Goal: Task Accomplishment & Management: Manage account settings

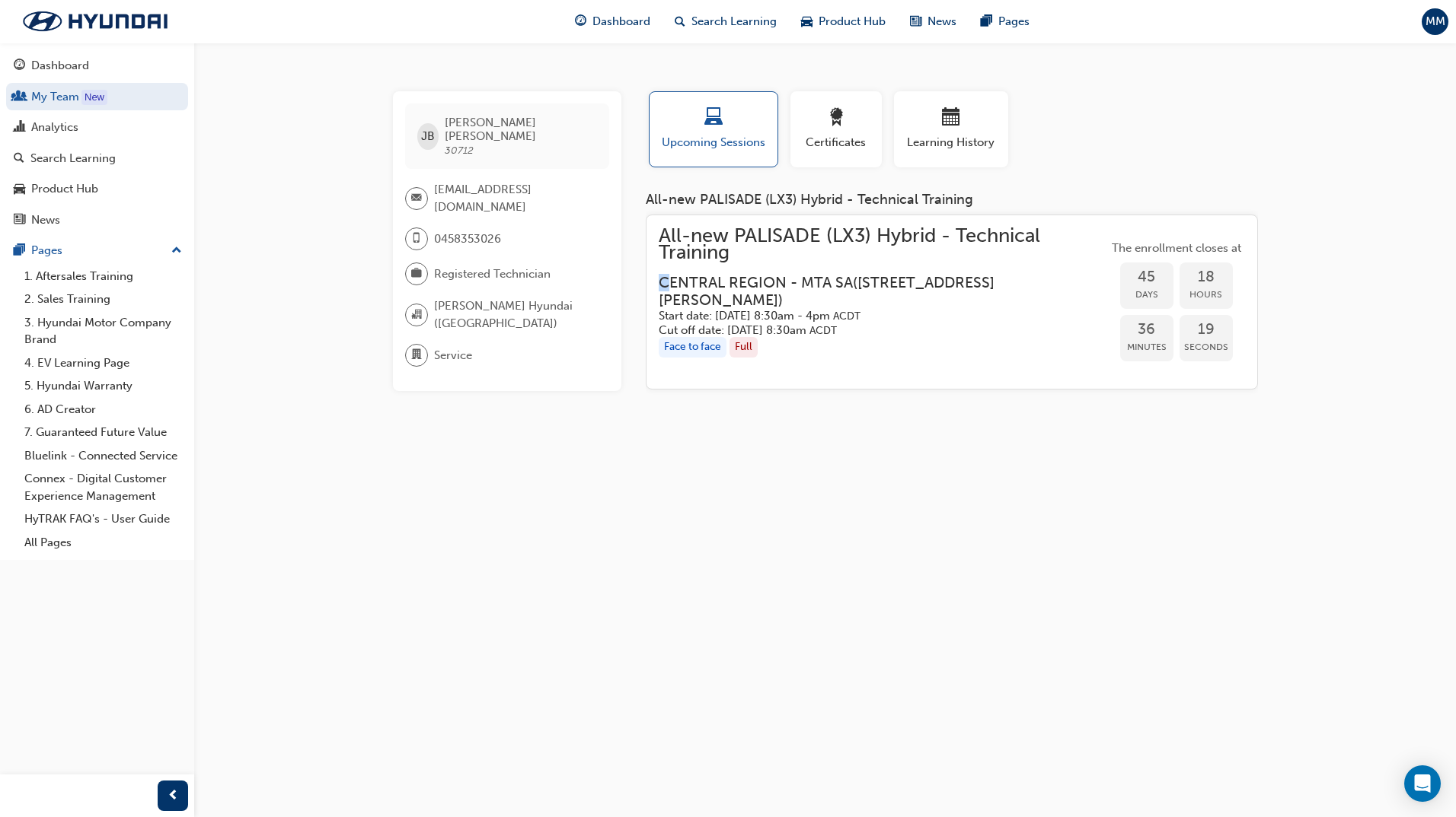
drag, startPoint x: 656, startPoint y: 279, endPoint x: 666, endPoint y: 279, distance: 10.0
click at [666, 279] on div "All-new PALISADE (LX3) Hybrid - Technical Training CENTRAL REGION - MTA SA ( [S…" at bounding box center [951, 302] width 612 height 176
click at [895, 562] on div "JB [PERSON_NAME] 30712 [EMAIL_ADDRESS][DOMAIN_NAME] 0458353026 Registered Techn…" at bounding box center [728, 408] width 1456 height 817
drag, startPoint x: 679, startPoint y: 282, endPoint x: 764, endPoint y: 277, distance: 85.1
drag, startPoint x: 764, startPoint y: 277, endPoint x: 979, endPoint y: 369, distance: 233.9
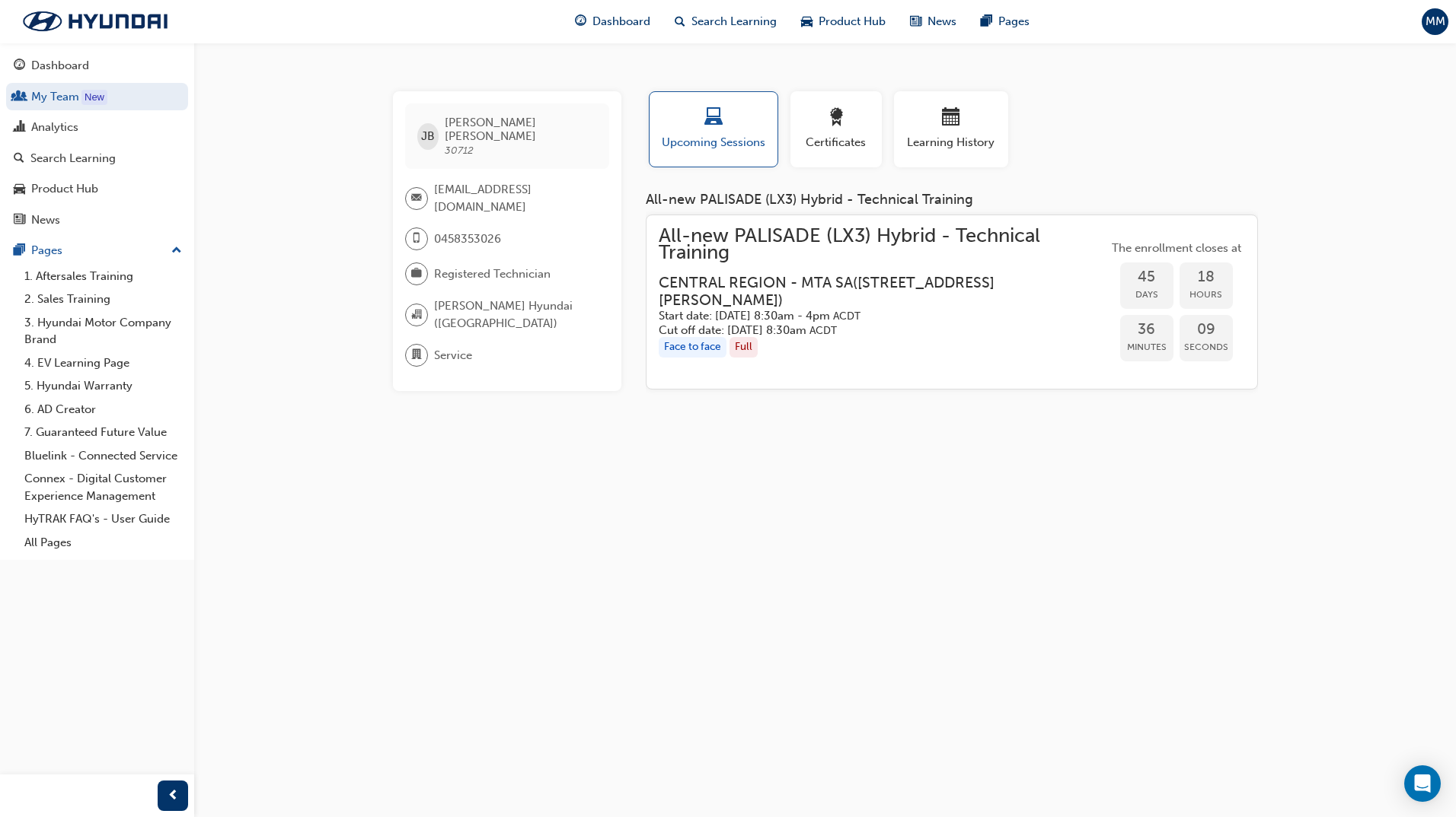
click at [1154, 438] on div "JB [PERSON_NAME] 30712 [EMAIL_ADDRESS][DOMAIN_NAME] 0458353026 Registered Techn…" at bounding box center [728, 408] width 1456 height 817
click at [832, 248] on span "All-new PALISADE (LX3) Hybrid - Technical Training" at bounding box center [883, 245] width 450 height 34
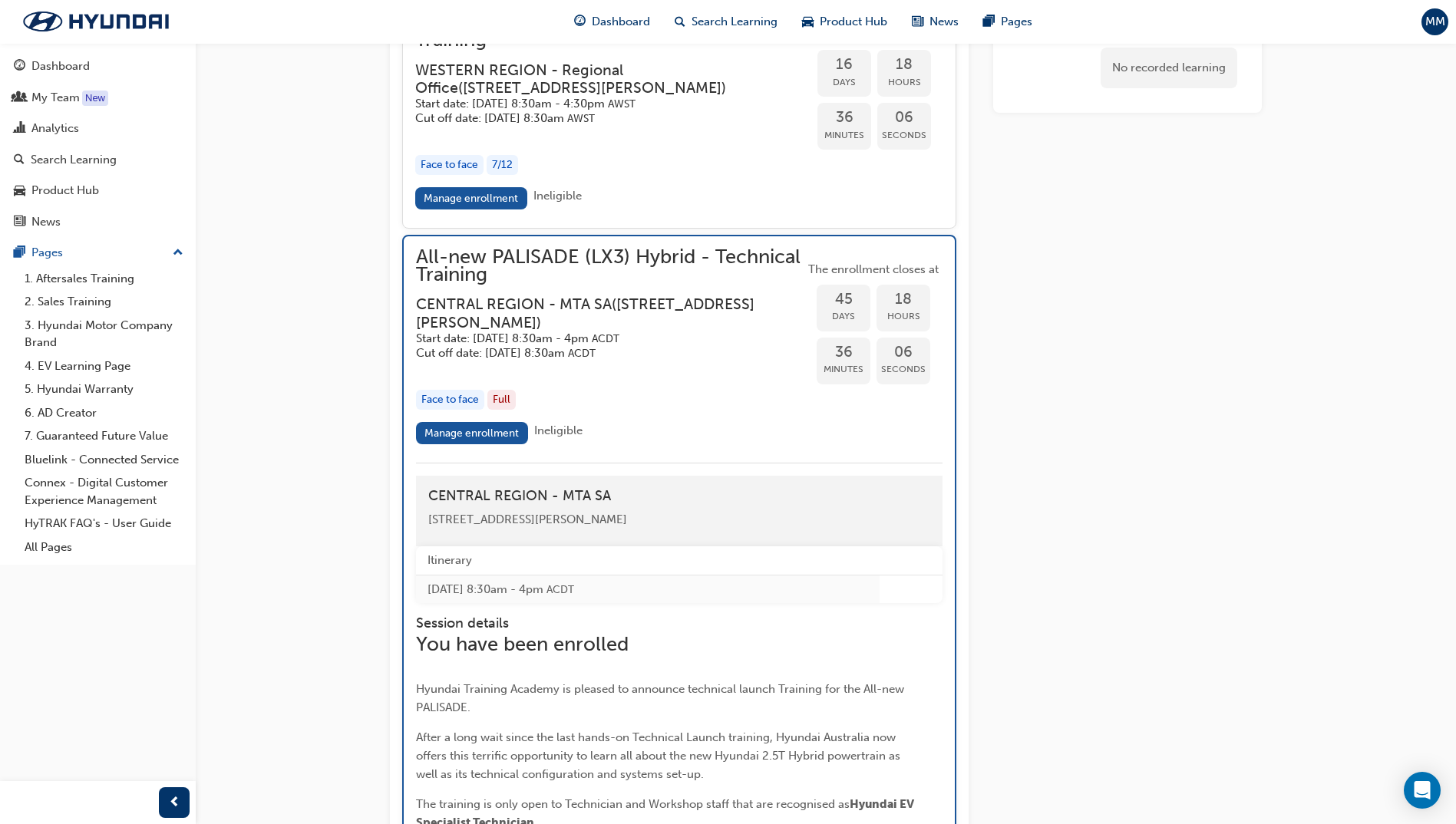
scroll to position [3516, 0]
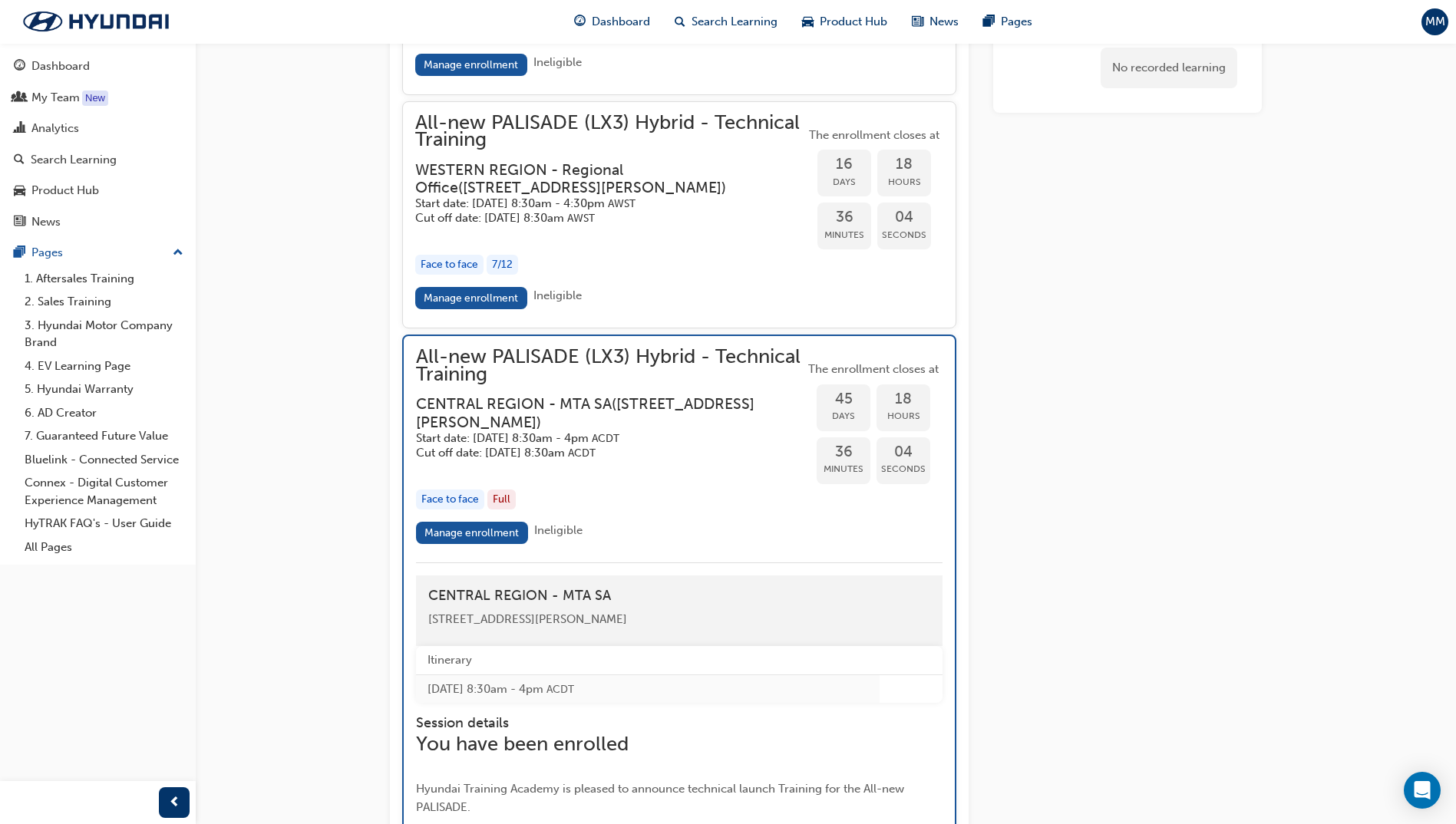
drag, startPoint x: 460, startPoint y: 369, endPoint x: 547, endPoint y: 369, distance: 87.0
click at [544, 369] on span "All-new PALISADE (LX3) Hybrid - Technical Training" at bounding box center [609, 366] width 388 height 34
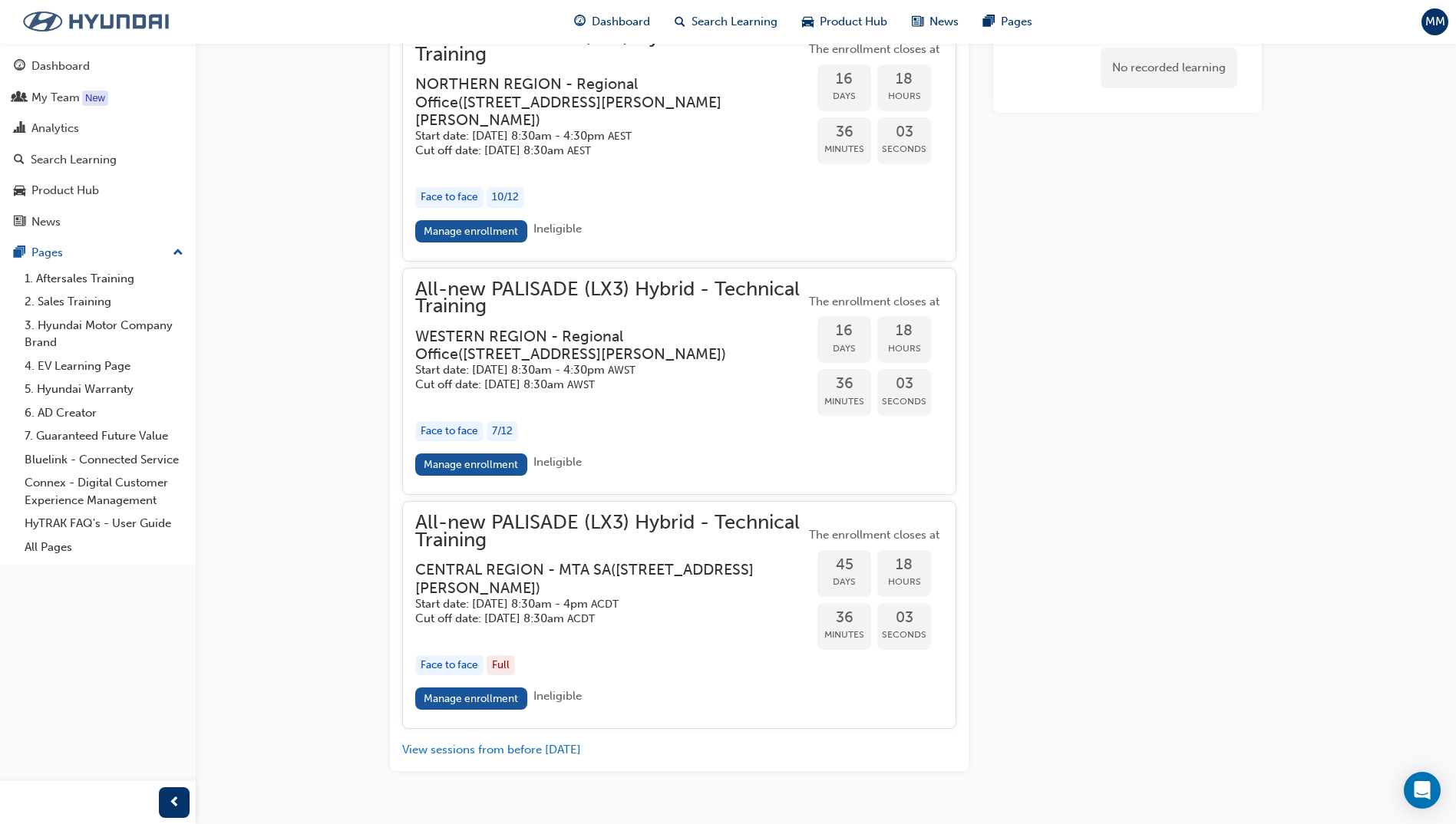
scroll to position [3326, 0]
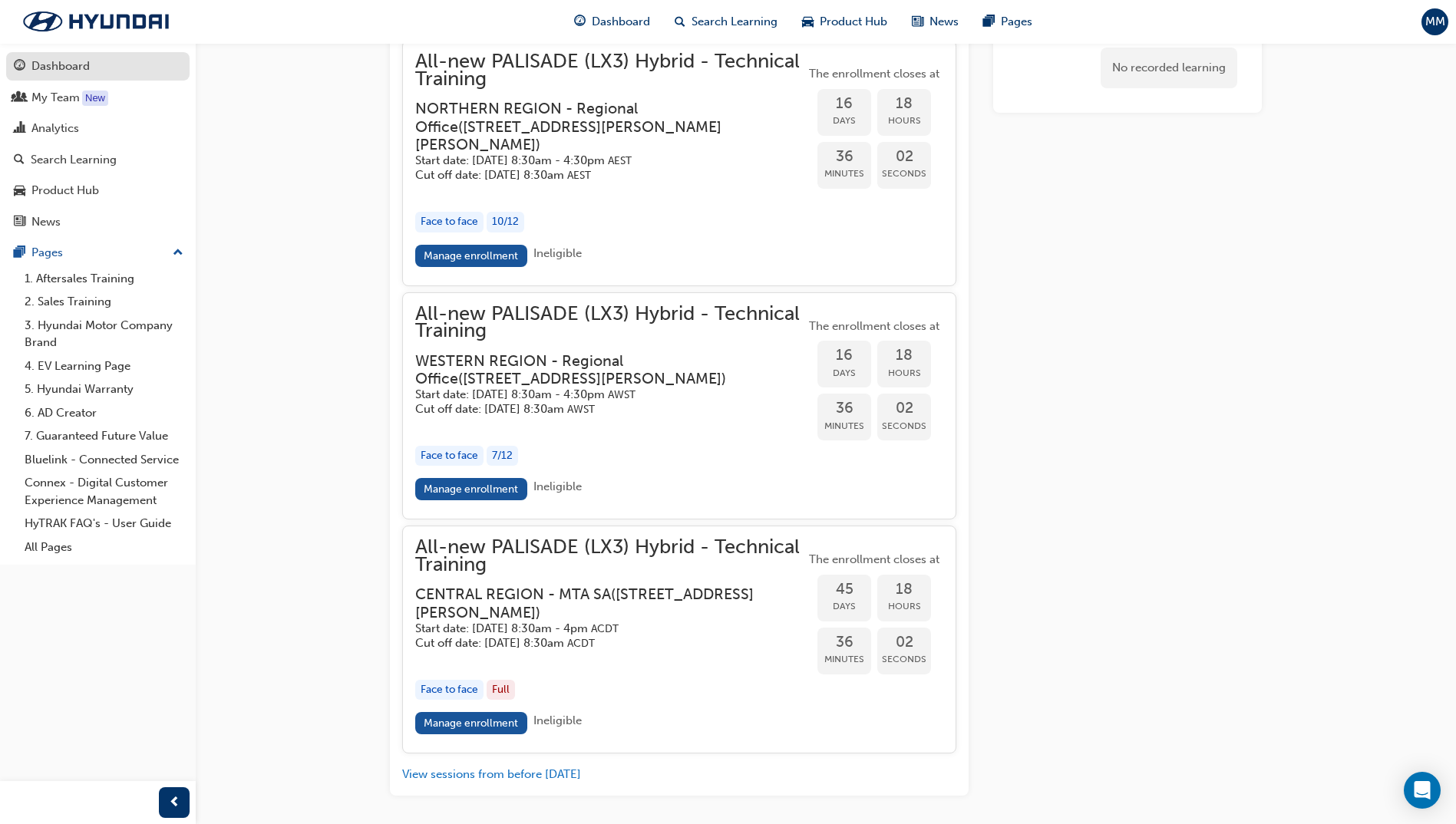
click at [49, 72] on div "Dashboard" at bounding box center [60, 66] width 58 height 17
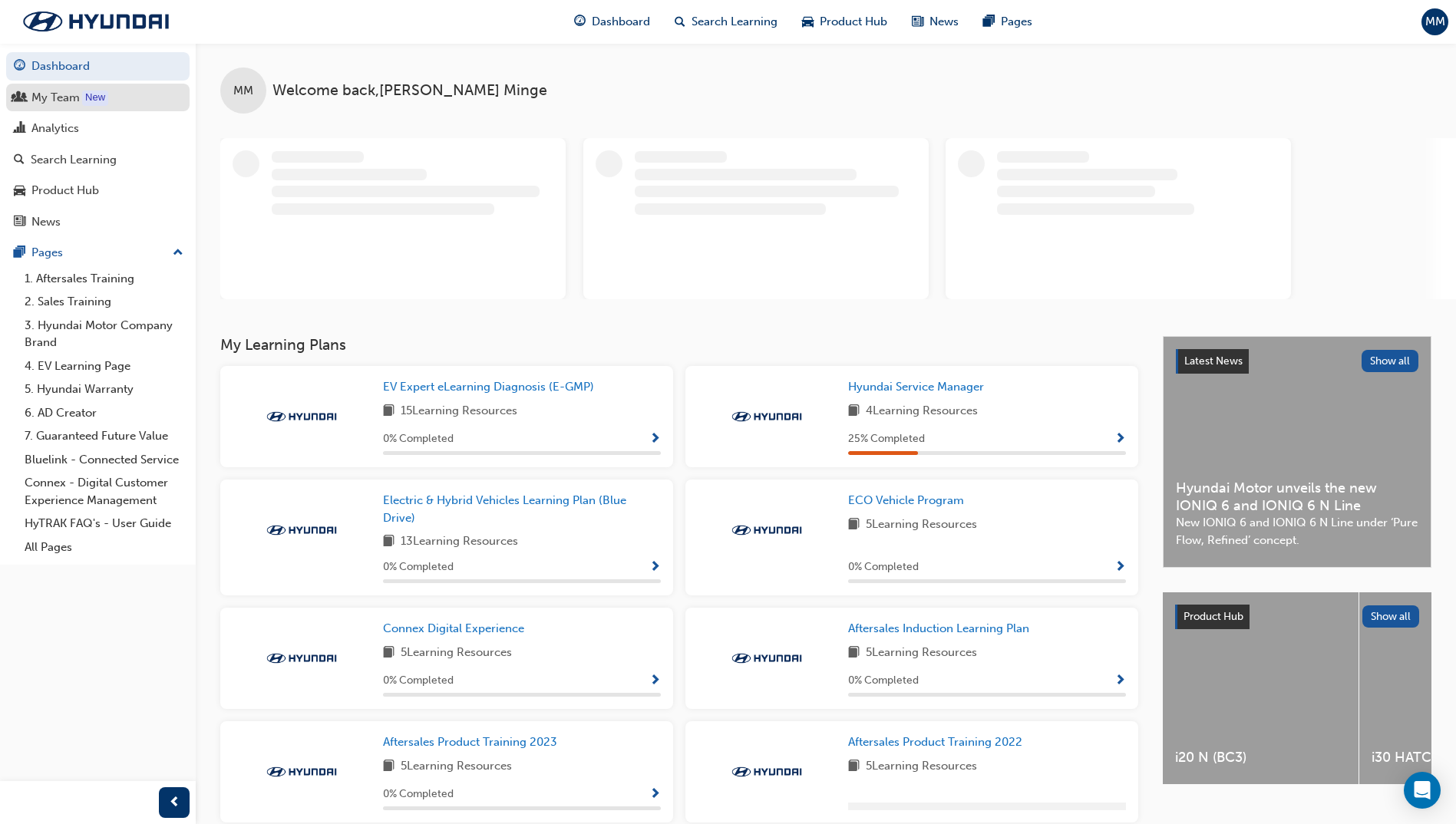
click at [64, 99] on div "My Team" at bounding box center [56, 98] width 48 height 17
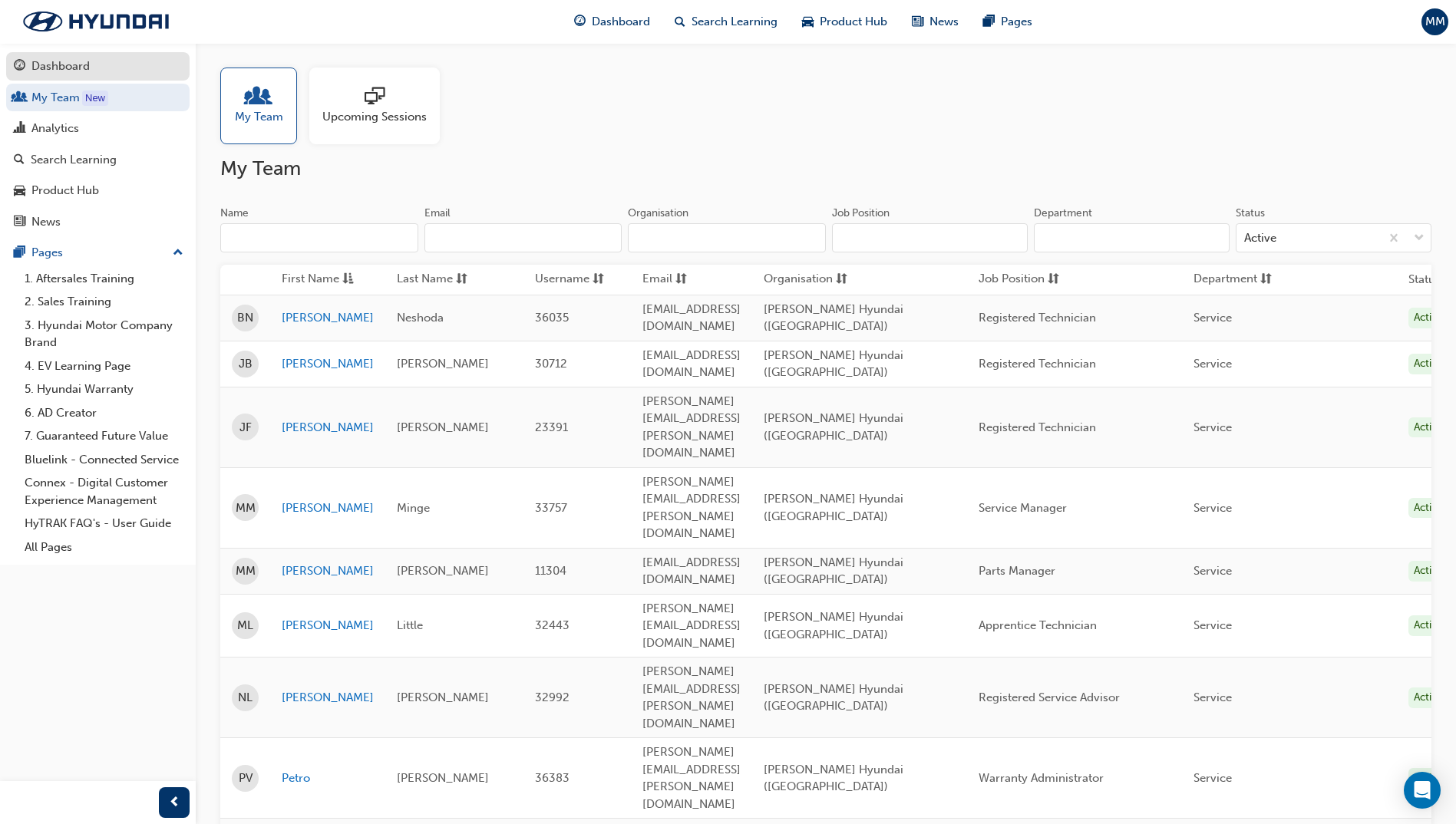
click at [60, 71] on div "Dashboard" at bounding box center [60, 66] width 58 height 17
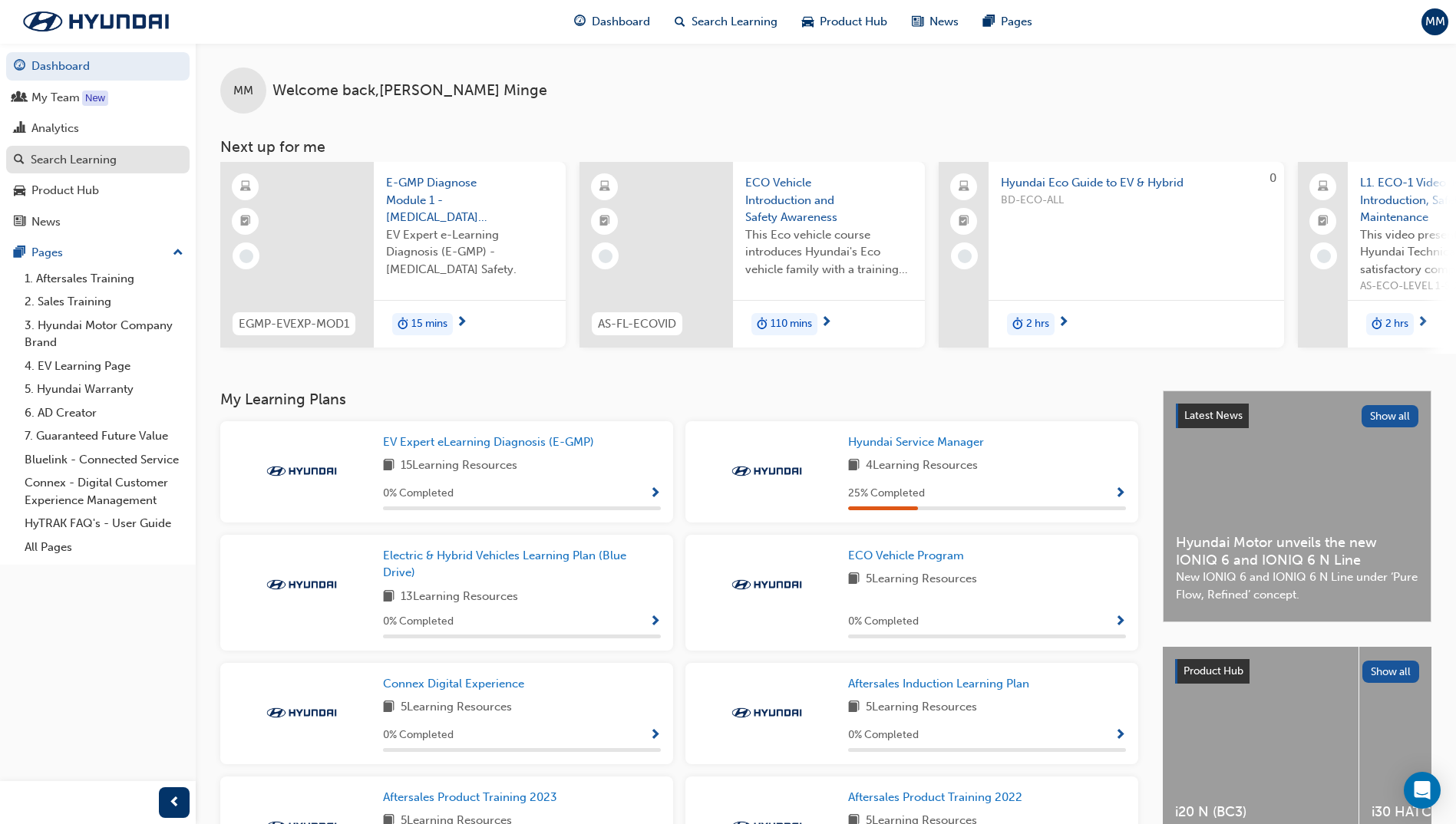
click at [87, 156] on div "Search Learning" at bounding box center [74, 160] width 86 height 17
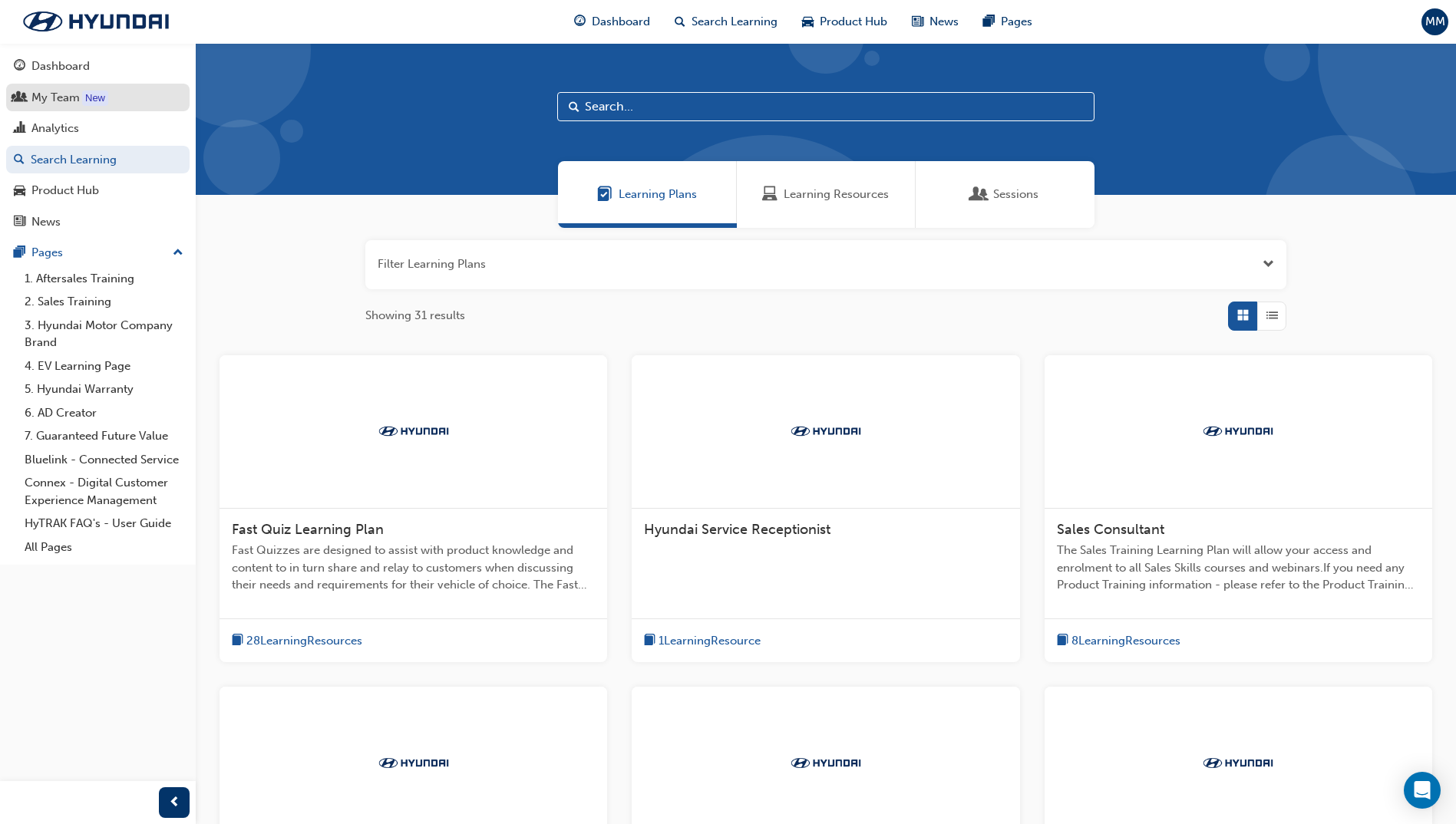
click at [56, 91] on div "My Team" at bounding box center [56, 98] width 48 height 17
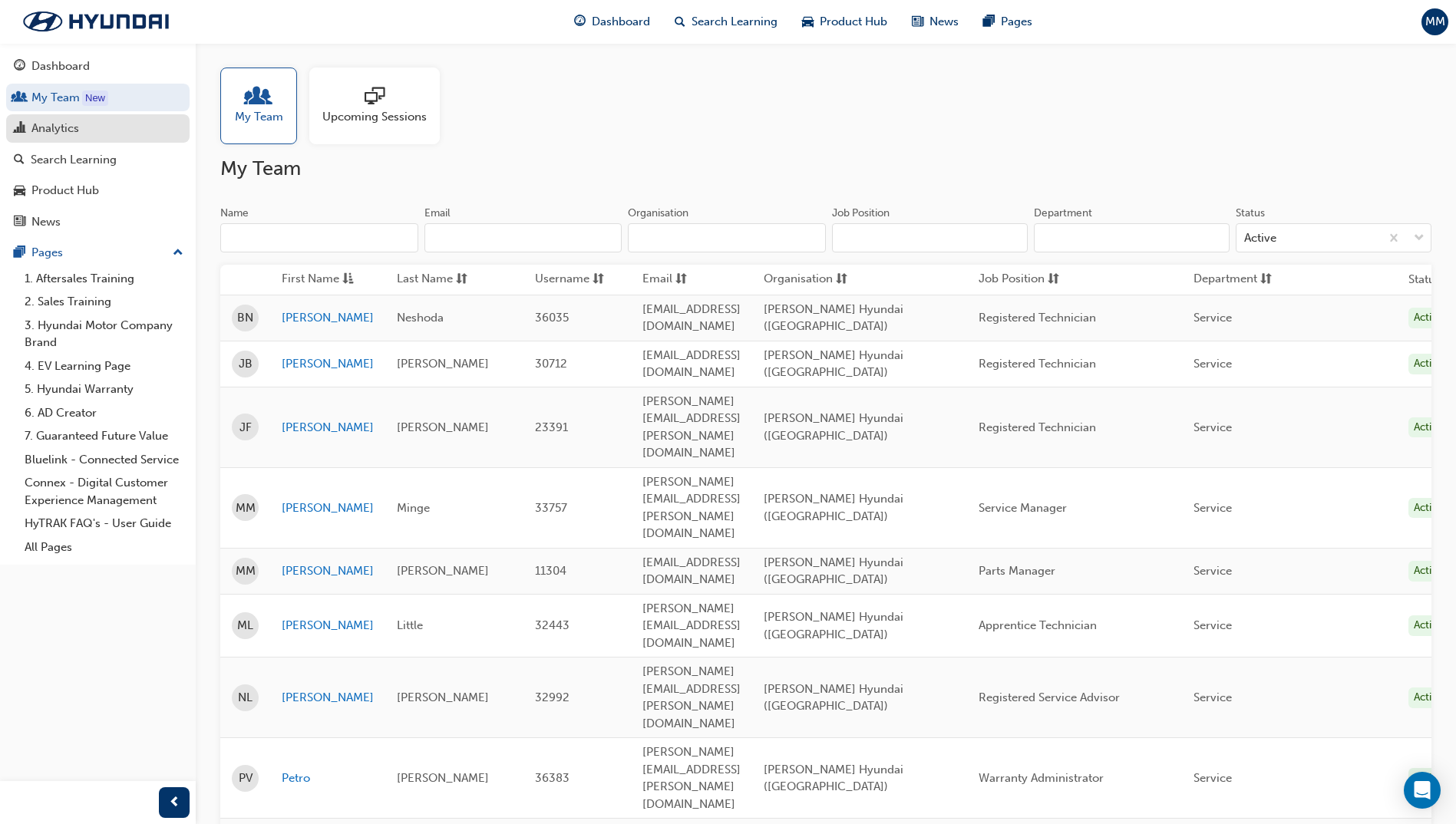
click at [81, 129] on div "Analytics" at bounding box center [97, 128] width 168 height 19
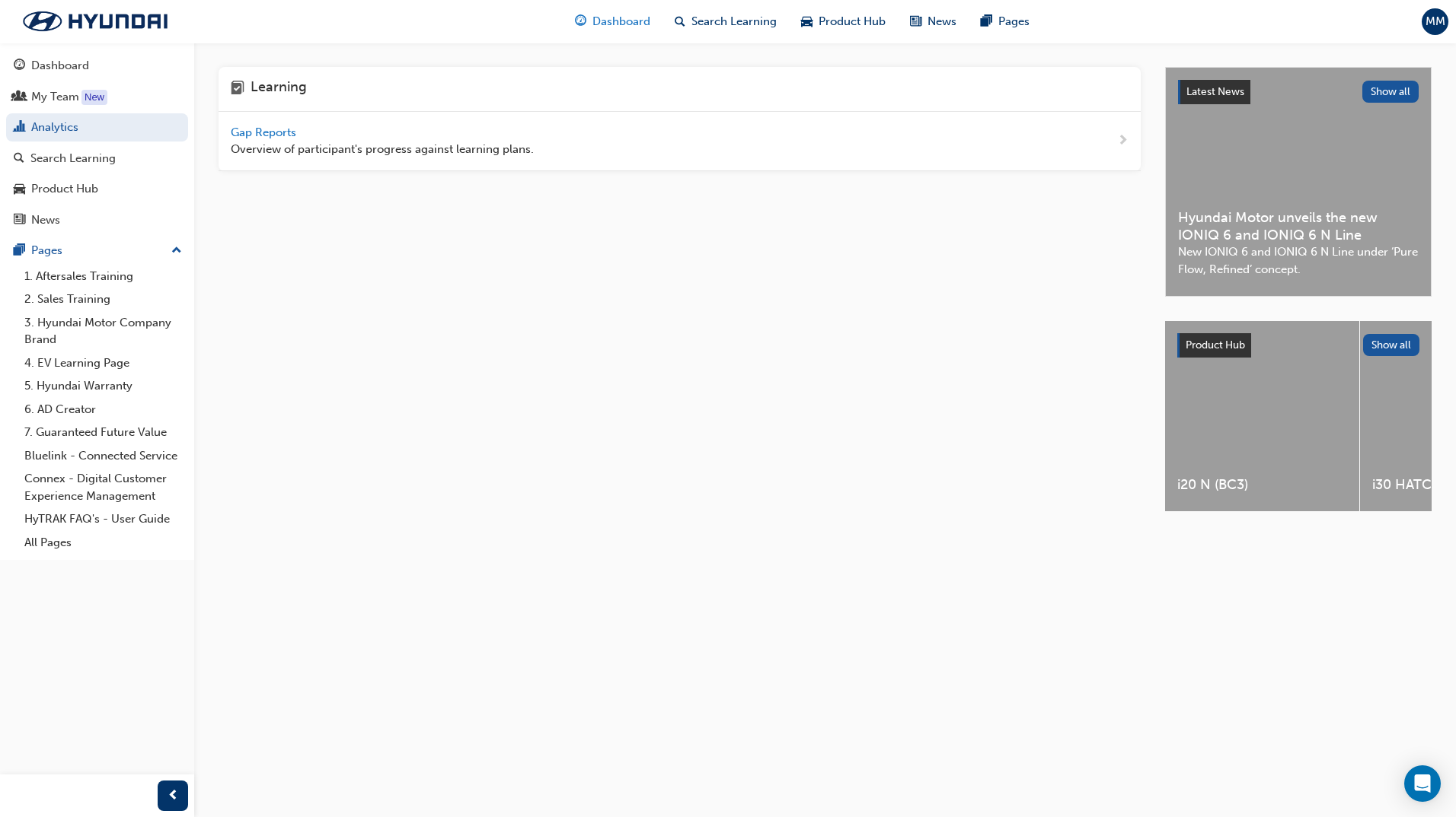
click at [599, 15] on span "Dashboard" at bounding box center [621, 22] width 58 height 17
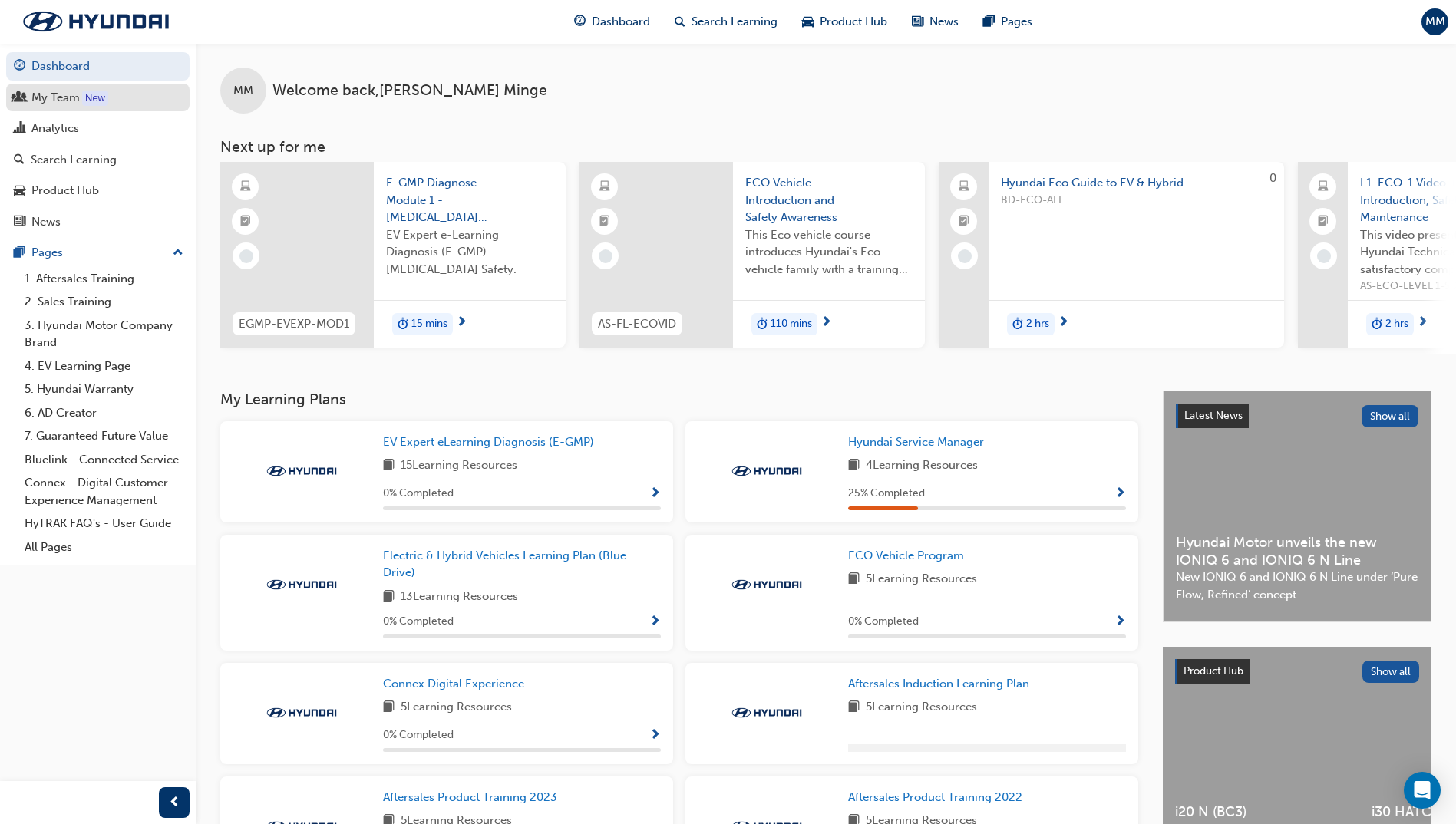
drag, startPoint x: 29, startPoint y: 94, endPoint x: 138, endPoint y: 122, distance: 112.5
click at [30, 94] on div "My Team" at bounding box center [97, 98] width 168 height 19
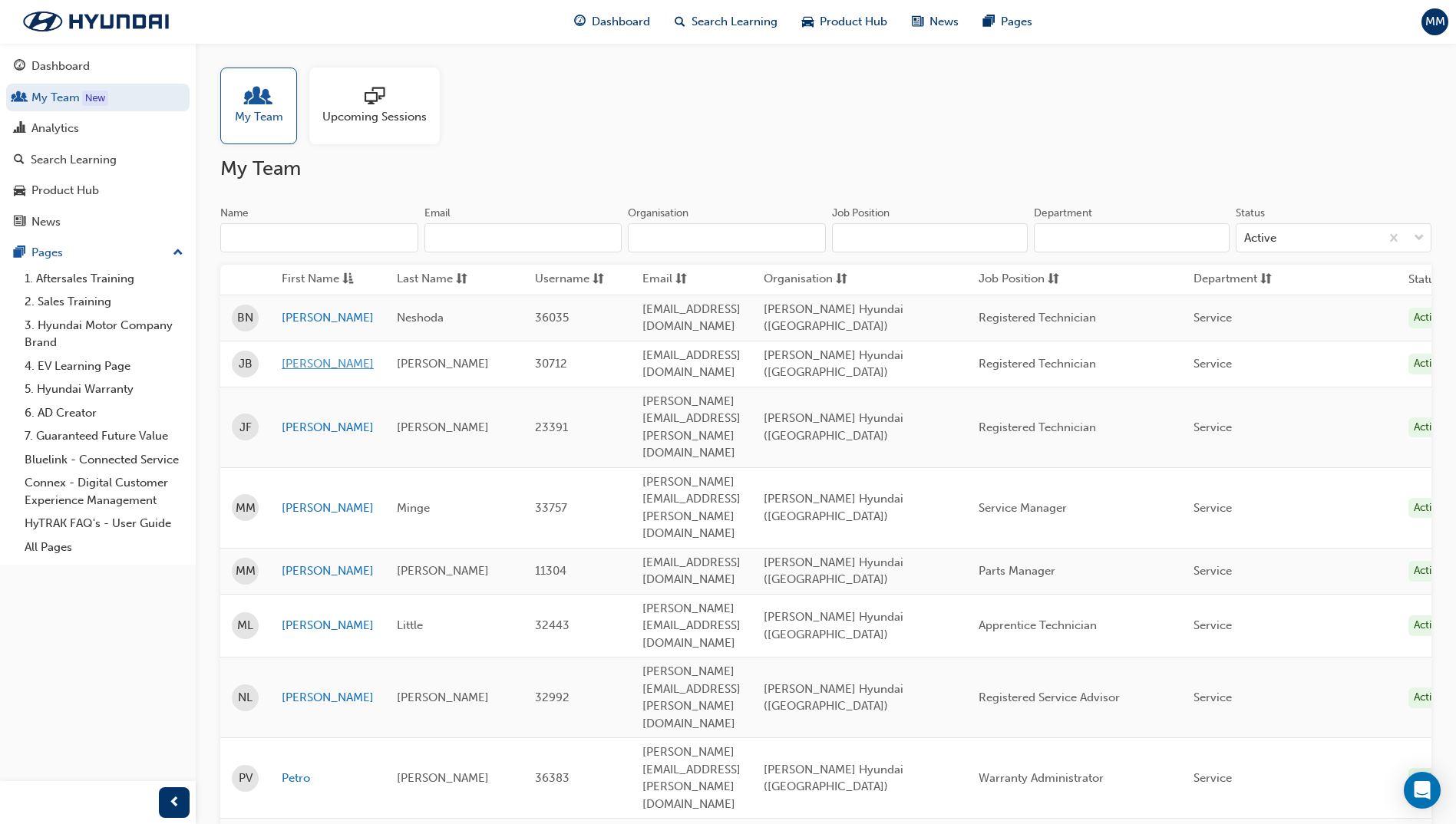
click at [297, 364] on link "[PERSON_NAME]" at bounding box center [328, 364] width 92 height 17
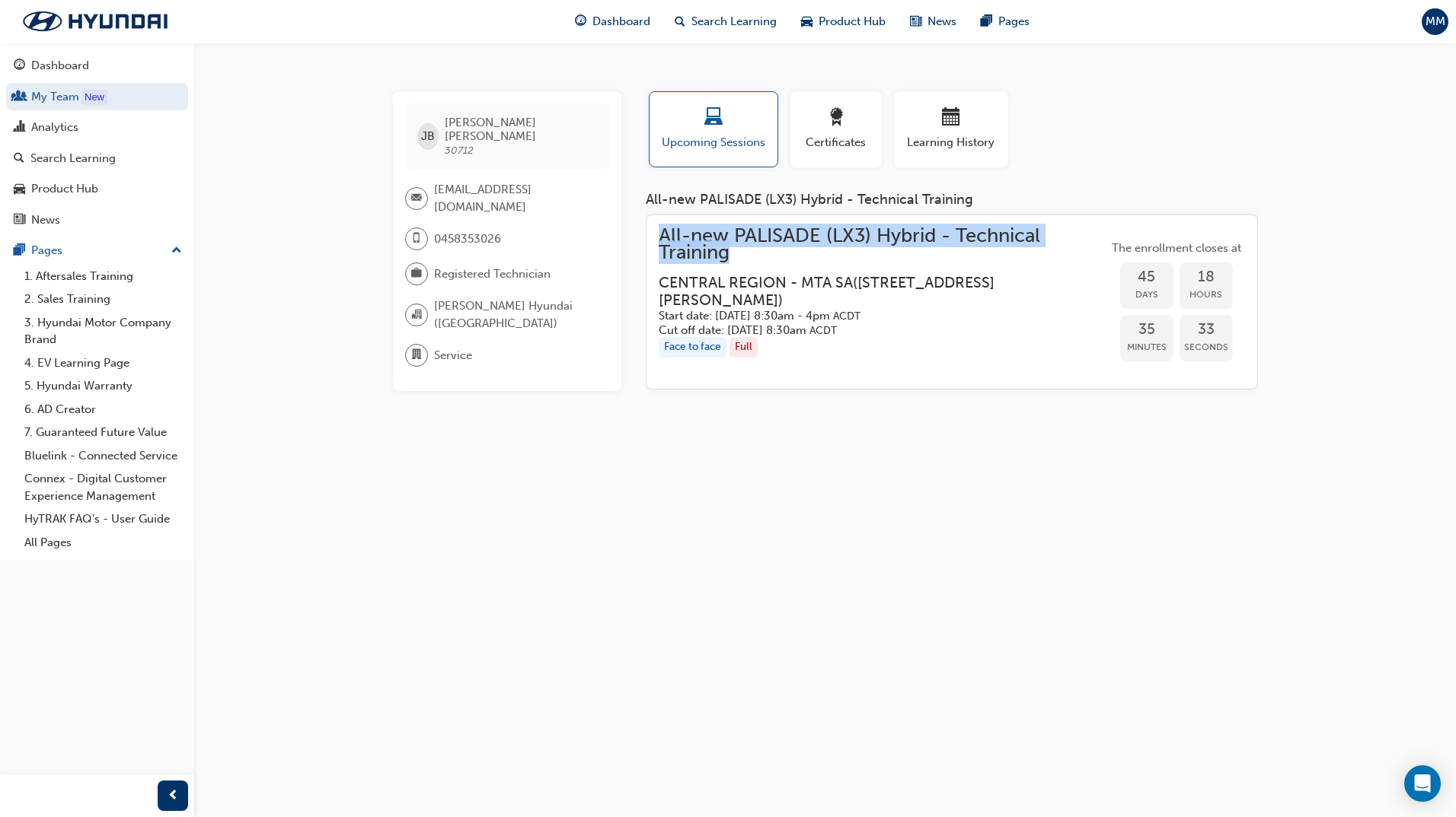
drag, startPoint x: 656, startPoint y: 232, endPoint x: 876, endPoint y: 250, distance: 220.7
click at [876, 250] on div "All-new PALISADE (LX3) Hybrid - Technical Training CENTRAL REGION - MTA SA ( [S…" at bounding box center [951, 302] width 612 height 176
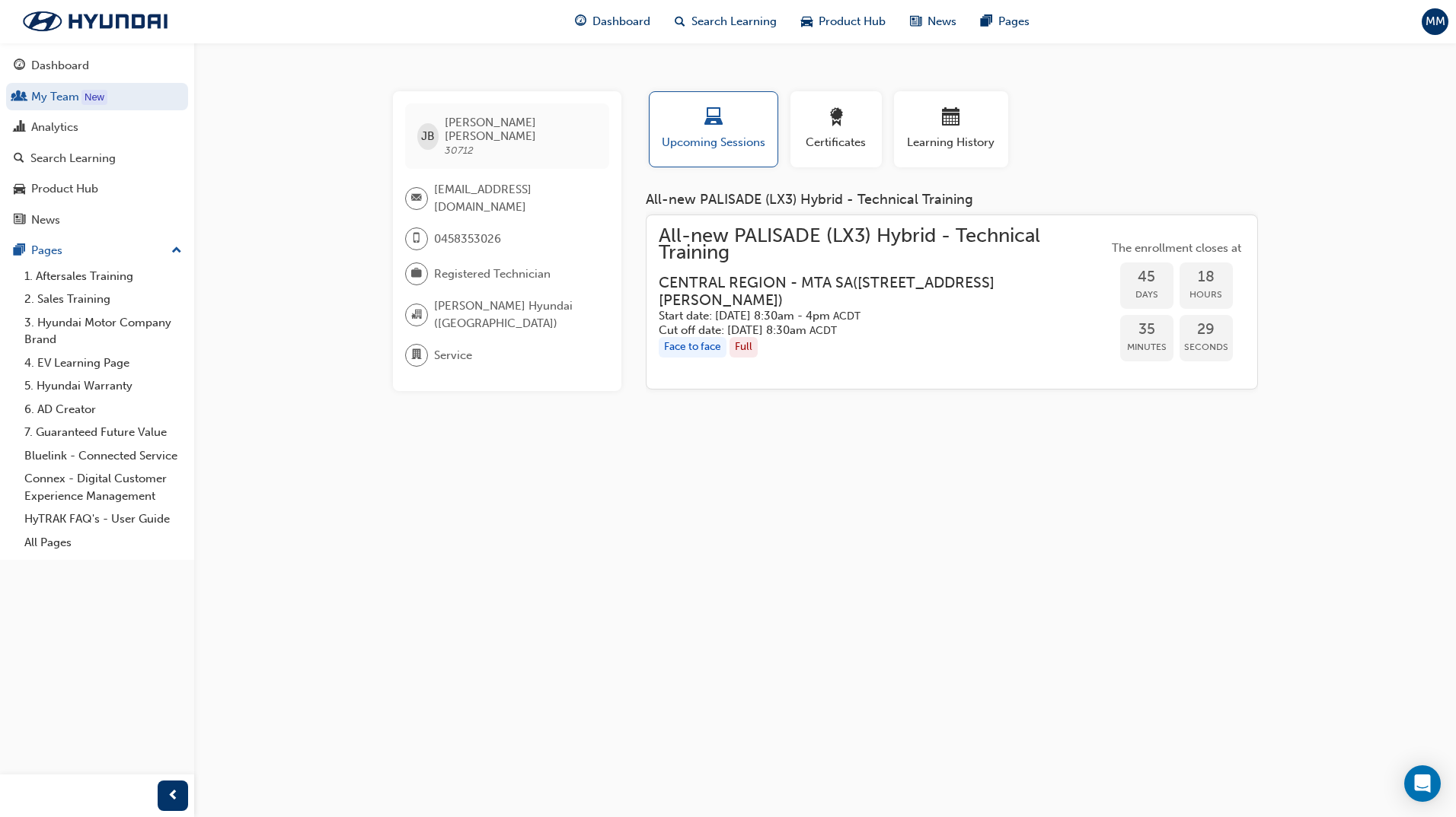
click at [640, 221] on div "[PERSON_NAME] [PERSON_NAME] 30712 [EMAIL_ADDRESS][DOMAIN_NAME] 0458353026 Regis…" at bounding box center [519, 246] width 253 height 311
click at [980, 423] on div "JB [PERSON_NAME] 30712 [EMAIL_ADDRESS][DOMAIN_NAME] 0458353026 Registered Techn…" at bounding box center [728, 408] width 1456 height 817
click at [79, 90] on link "My Team New" at bounding box center [96, 97] width 182 height 28
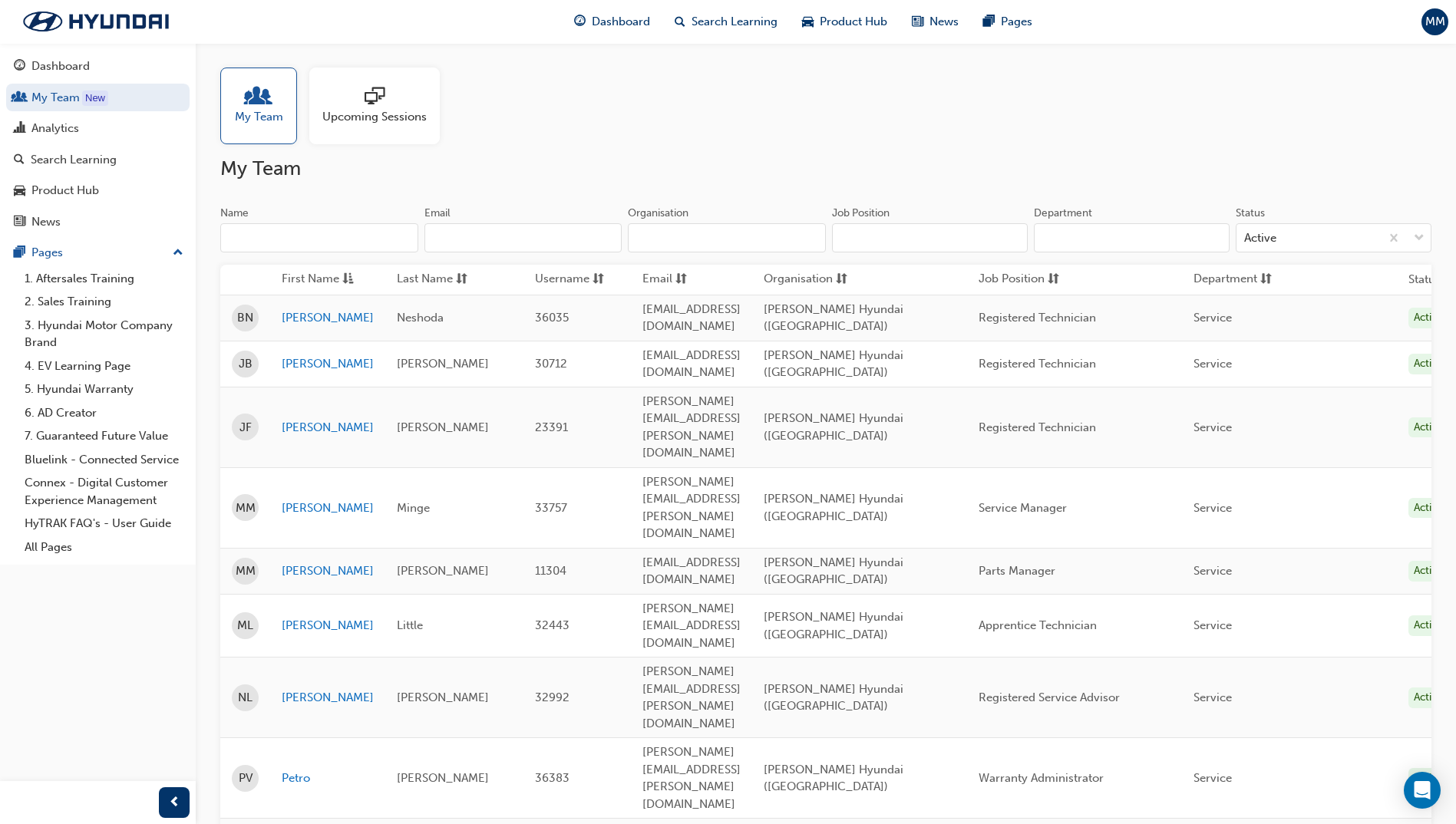
click at [253, 103] on span "people-icon" at bounding box center [259, 98] width 20 height 21
click at [294, 365] on link "[PERSON_NAME]" at bounding box center [328, 364] width 92 height 17
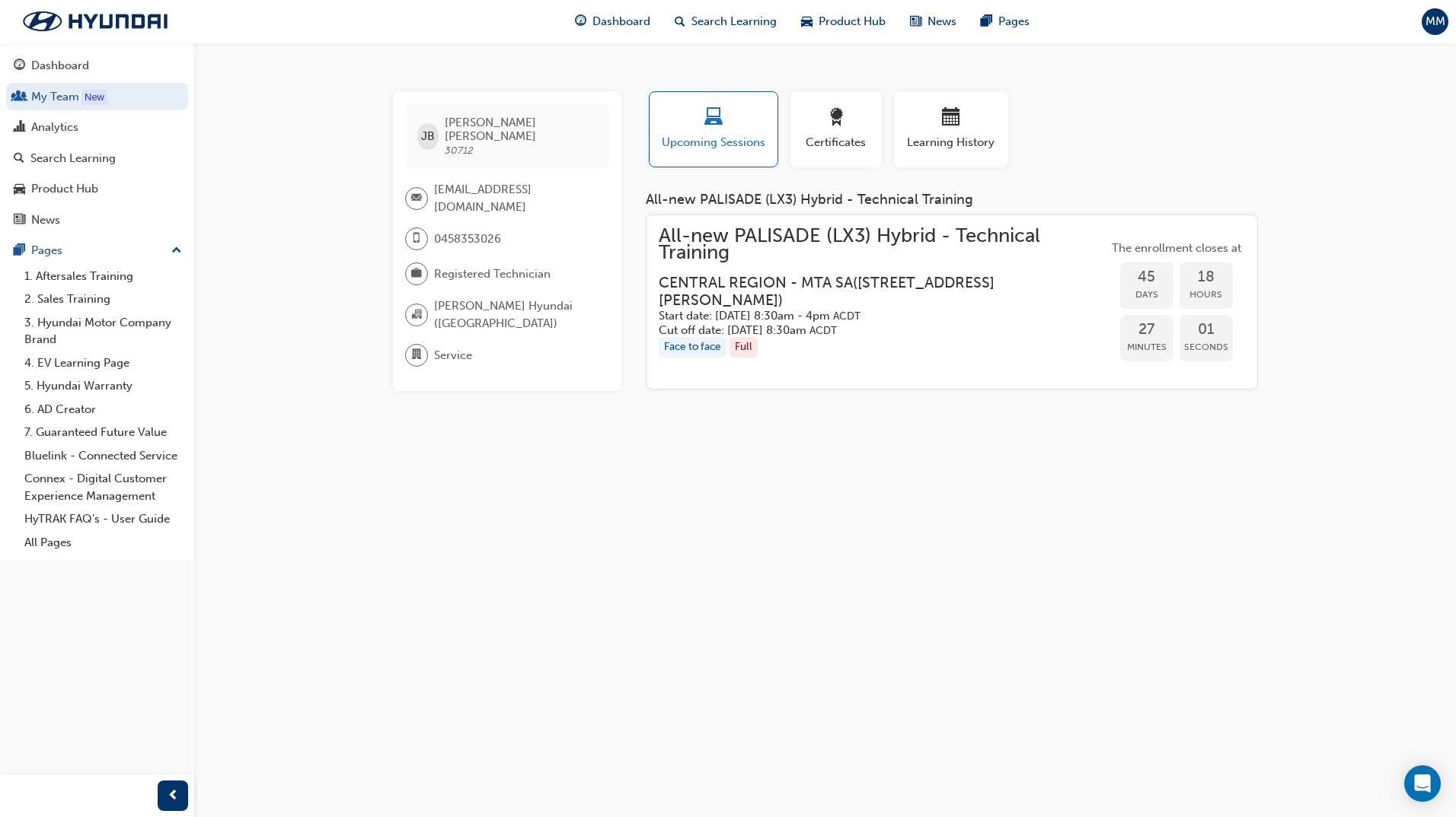
click at [726, 134] on span "Upcoming Sessions" at bounding box center [713, 142] width 105 height 17
drag, startPoint x: 38, startPoint y: 70, endPoint x: 51, endPoint y: 72, distance: 13.2
click at [38, 70] on div "Dashboard" at bounding box center [60, 66] width 58 height 17
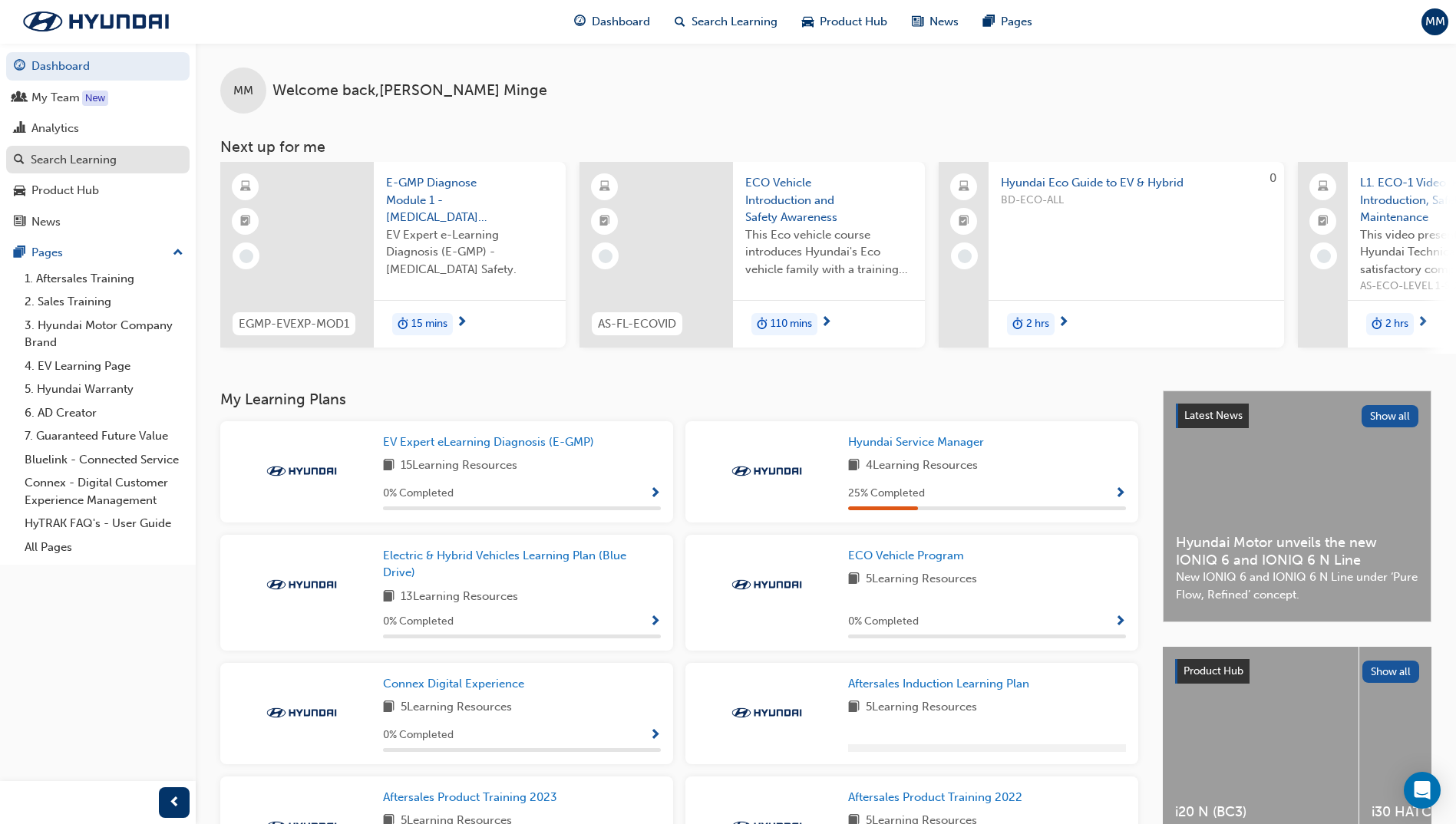
drag, startPoint x: 68, startPoint y: 158, endPoint x: 134, endPoint y: 172, distance: 67.5
click at [71, 158] on div "Search Learning" at bounding box center [74, 160] width 86 height 17
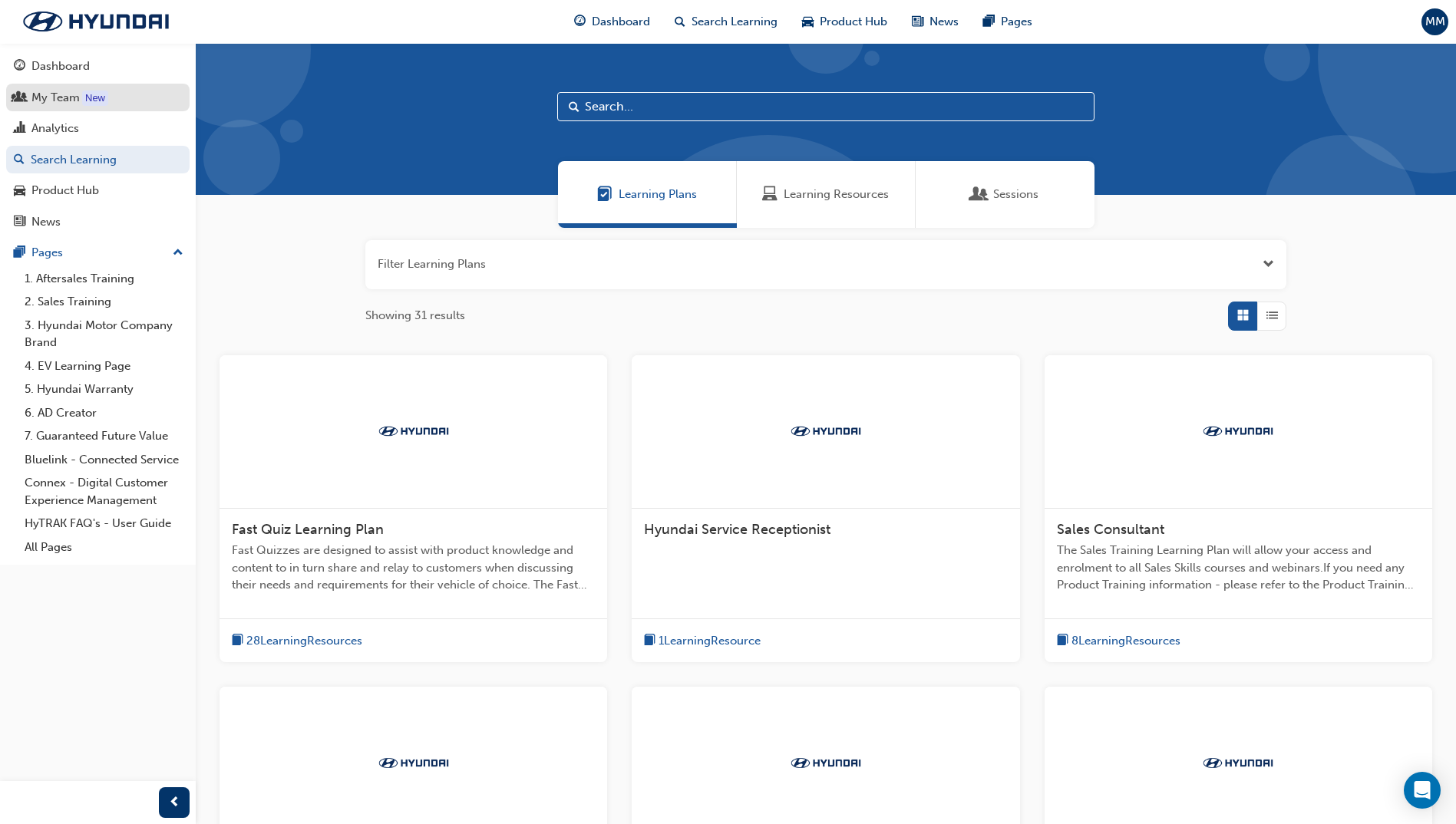
click at [59, 96] on div "My Team" at bounding box center [56, 98] width 48 height 17
